Goal: Information Seeking & Learning: Learn about a topic

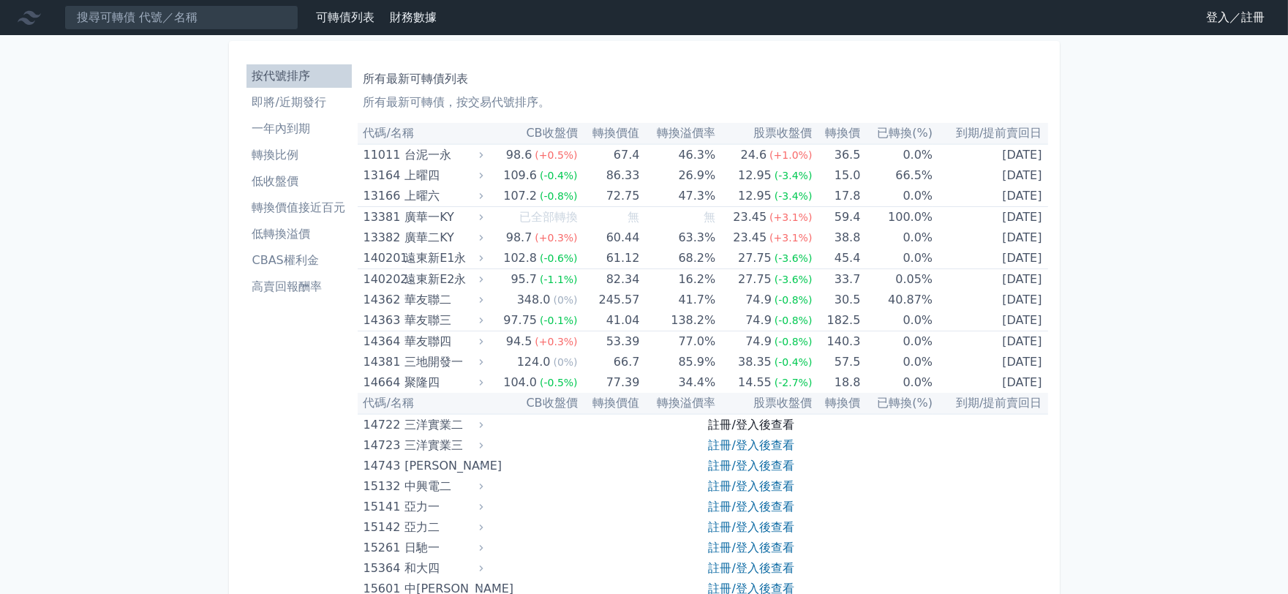
click at [747, 420] on link "註冊/登入後查看" at bounding box center [752, 425] width 86 height 14
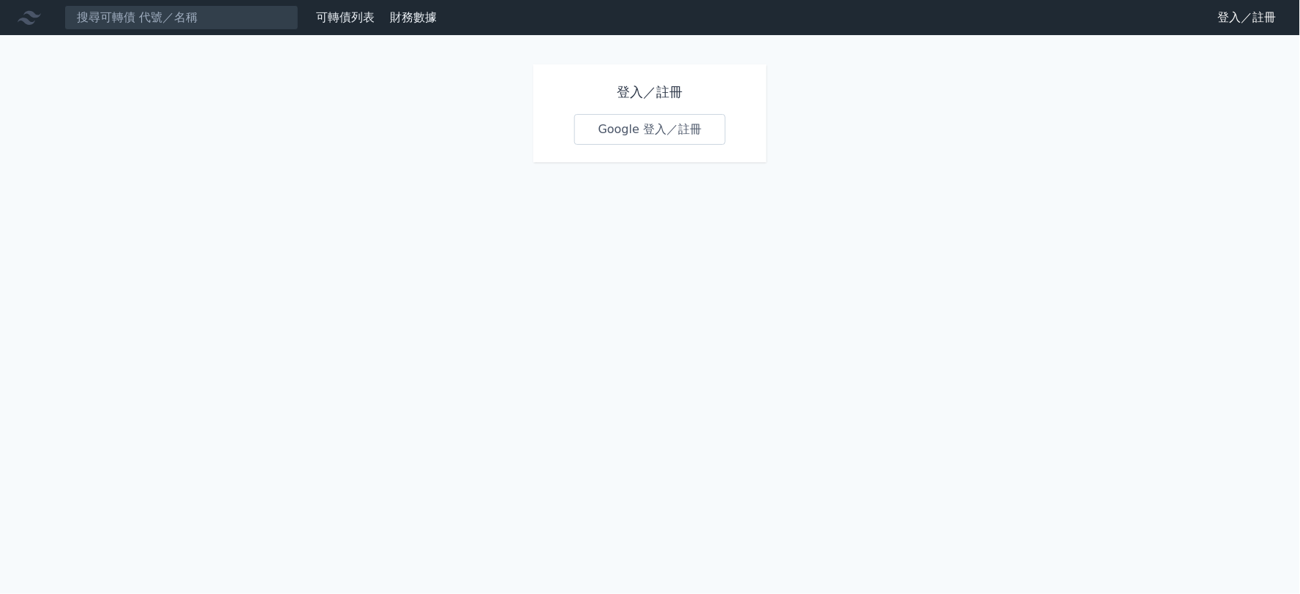
click at [631, 123] on link "Google 登入／註冊" at bounding box center [650, 129] width 152 height 31
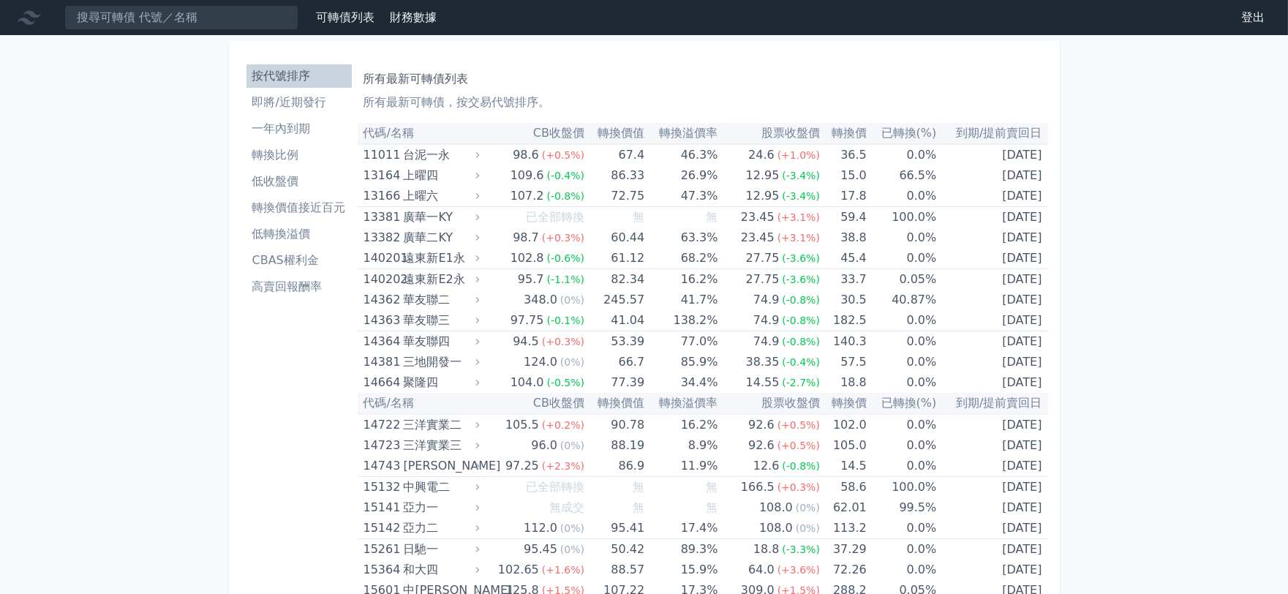
scroll to position [8528, 0]
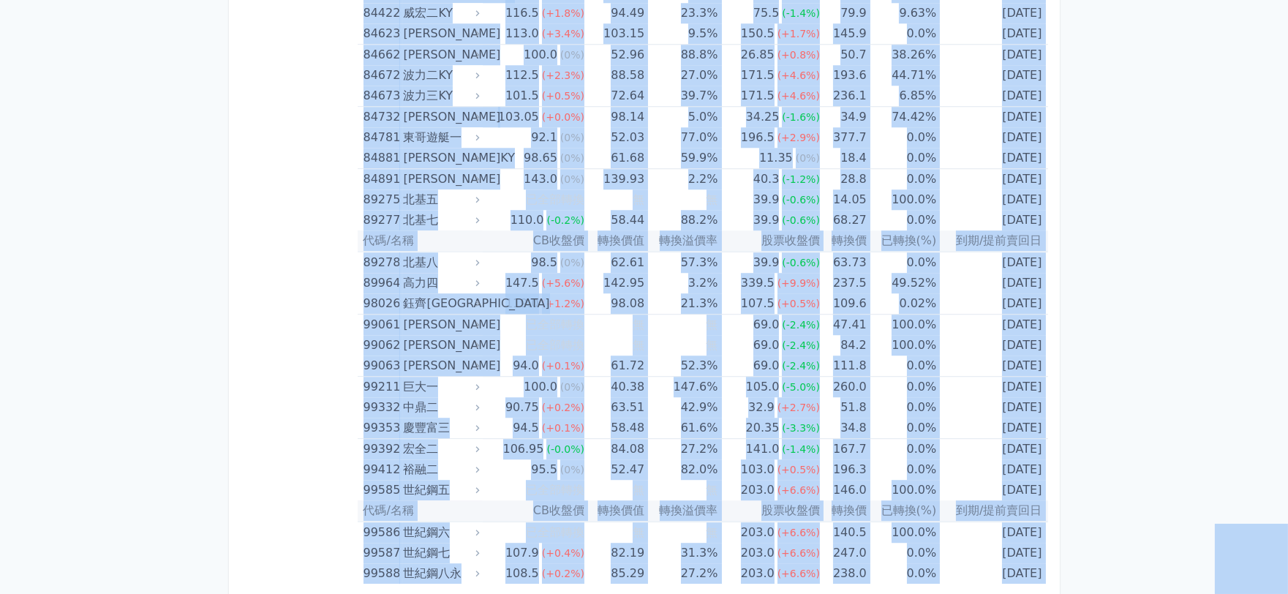
copy body "lorem ipsu dolor sita co ad elits do/eius tempo inci utla etdolore magna ALIQua…"
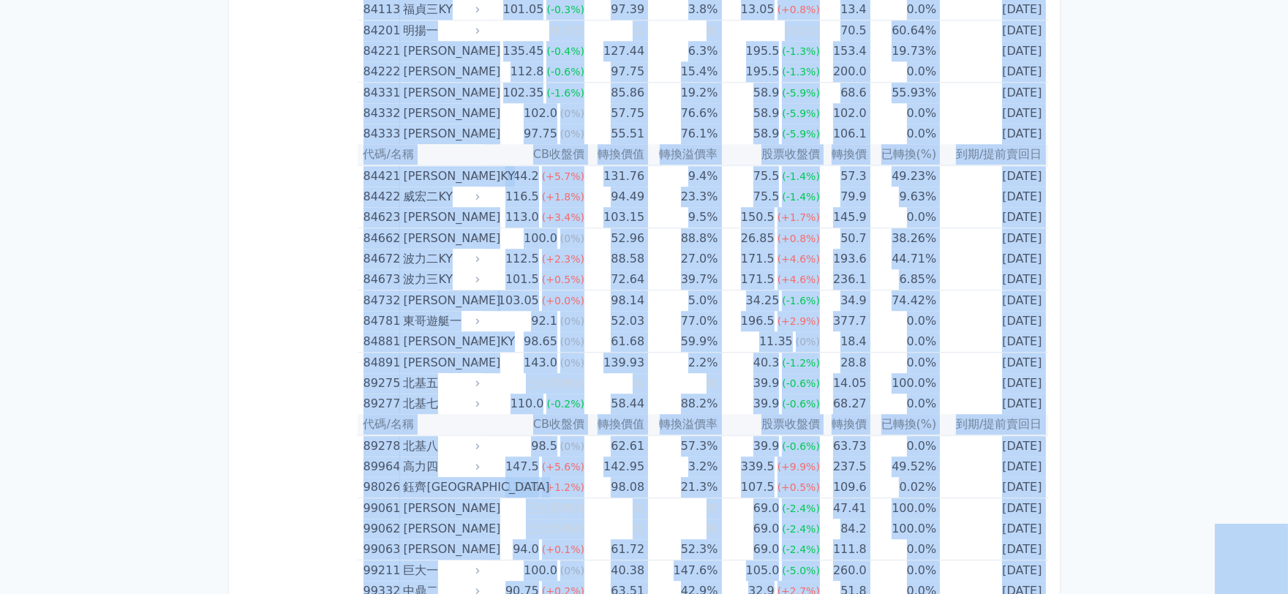
scroll to position [8202, 0]
